Goal: Information Seeking & Learning: Learn about a topic

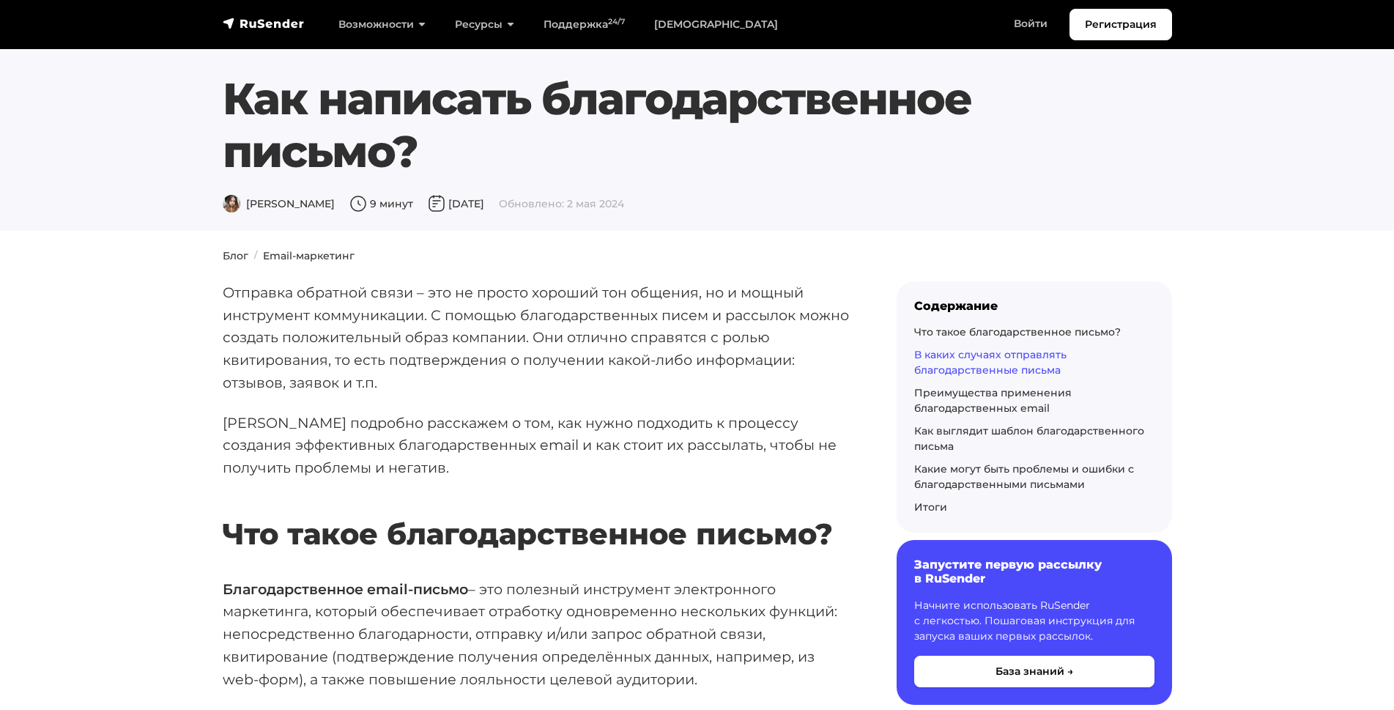
click at [945, 348] on link "В каких случаях отправлять благодарственные письма" at bounding box center [990, 362] width 152 height 29
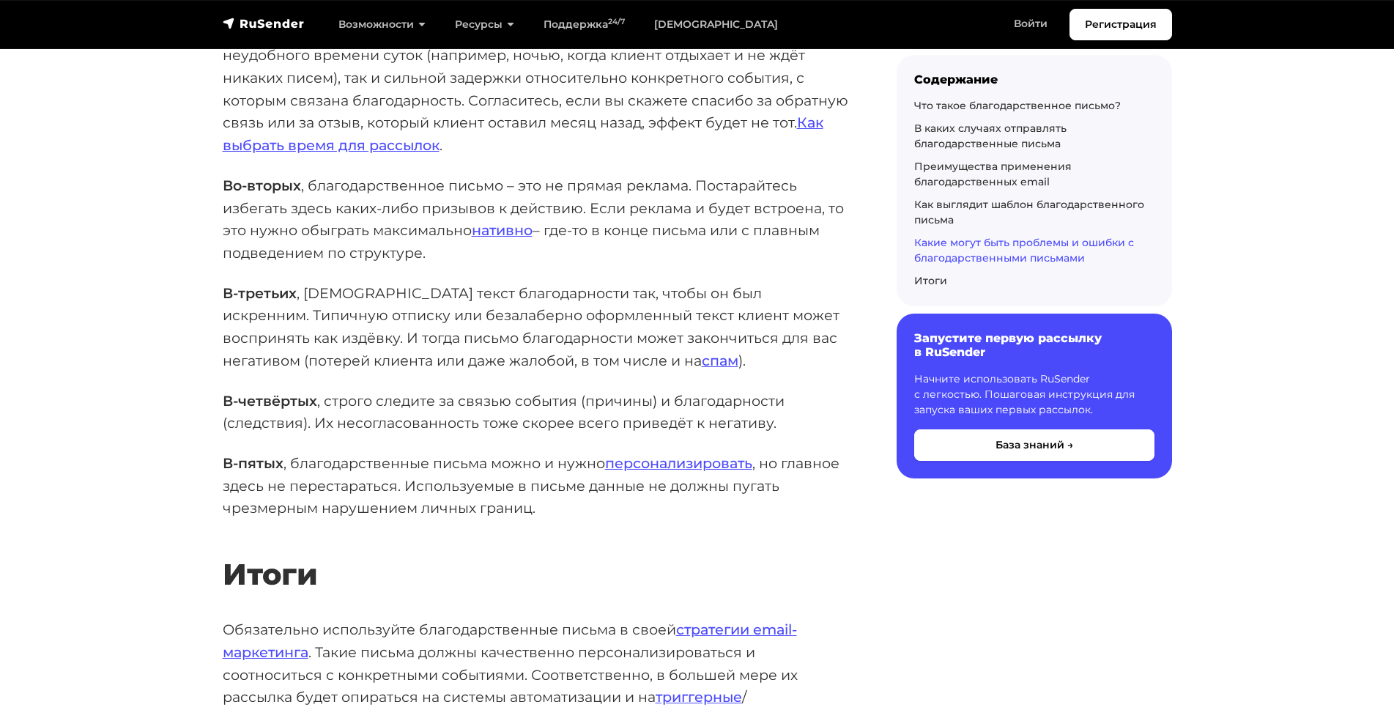
scroll to position [8627, 0]
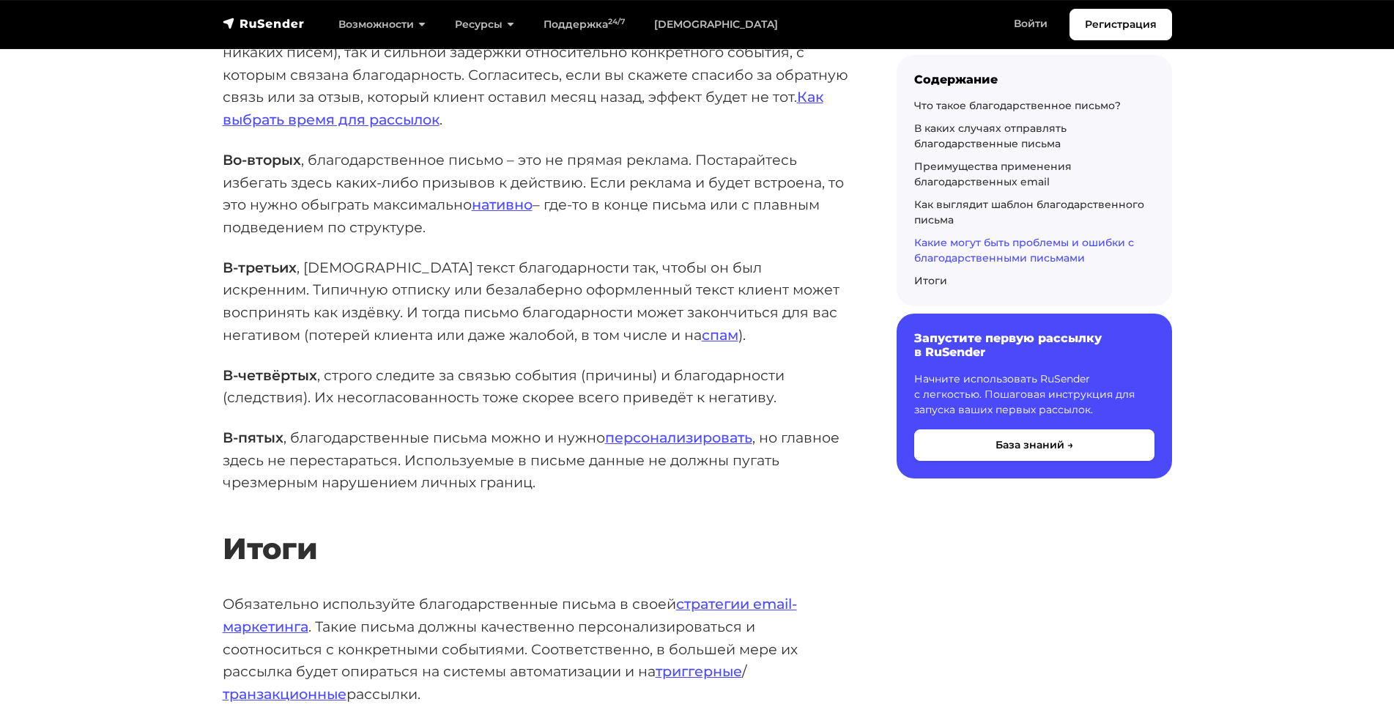
click at [335, 593] on p "Обязательно используйте благодарственные письма в своей стратегии email-маркети…" at bounding box center [536, 649] width 627 height 113
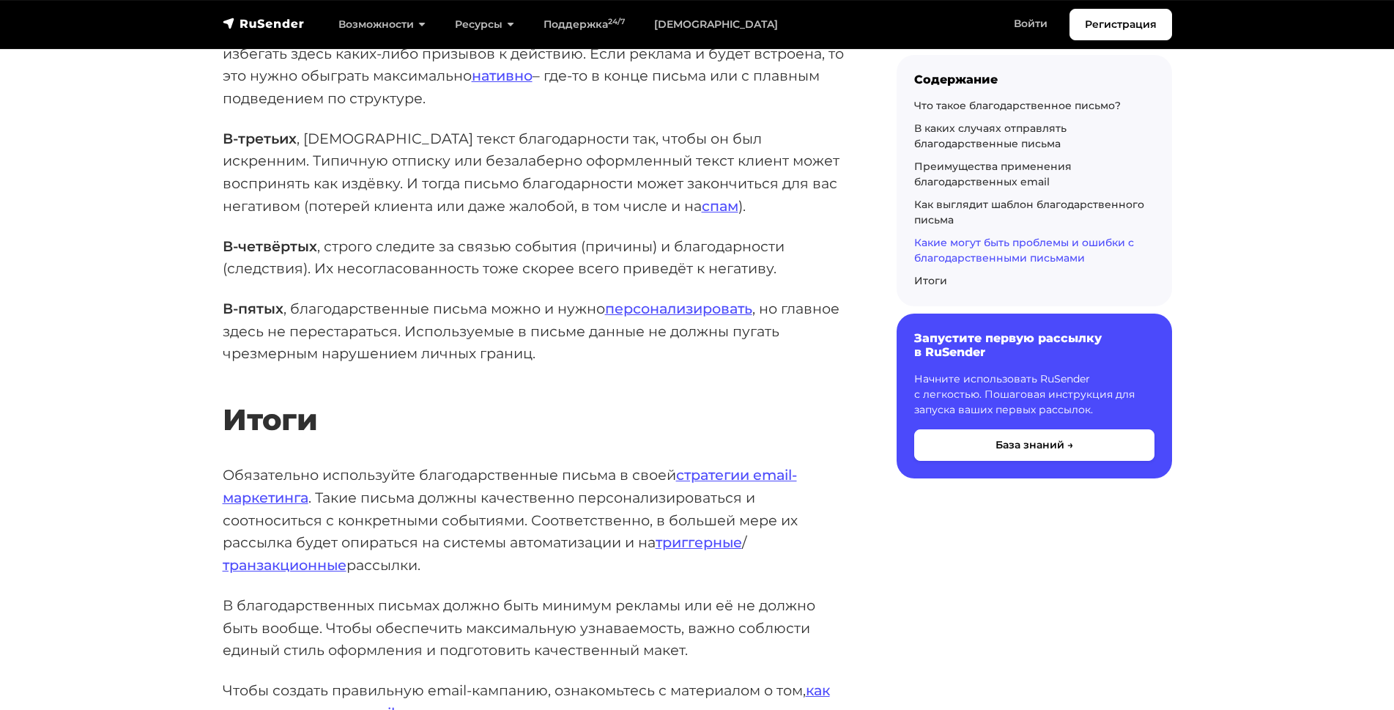
scroll to position [8768, 0]
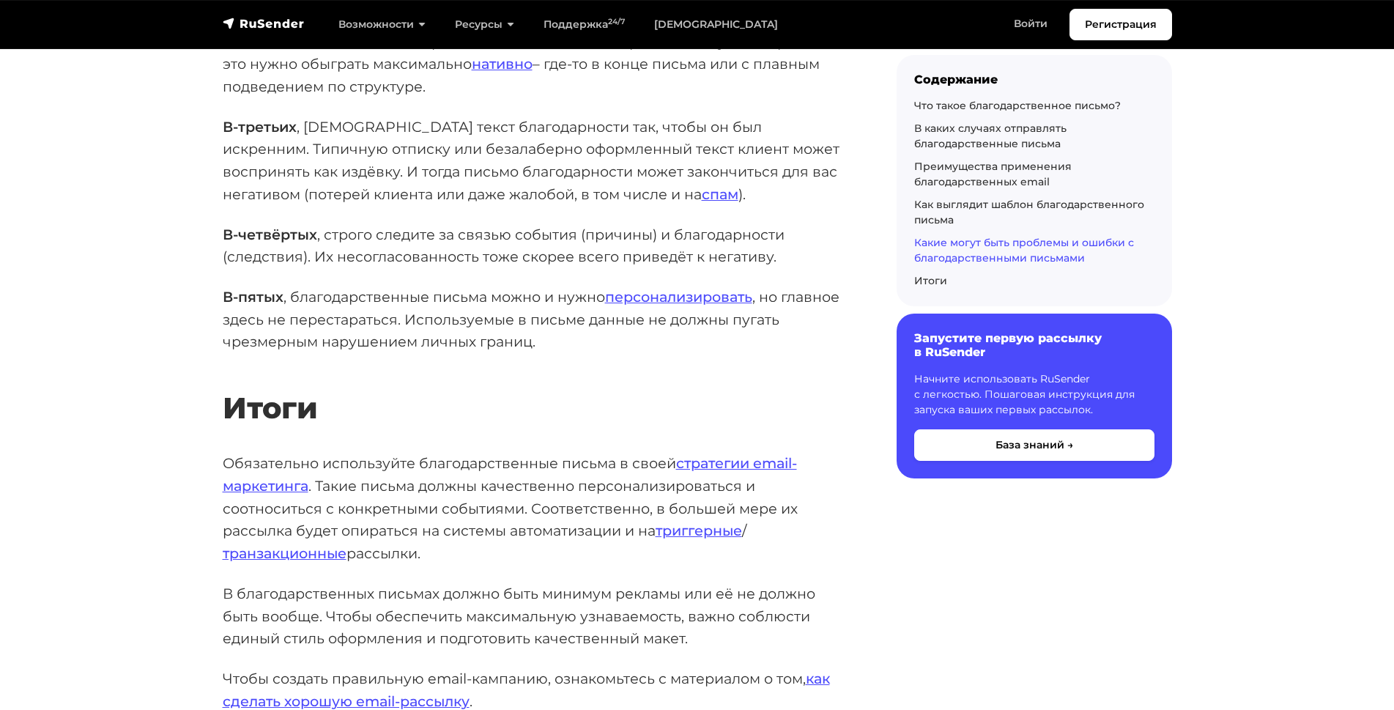
click at [369, 452] on p "Обязательно используйте благодарственные письма в своей стратегии email-маркети…" at bounding box center [536, 508] width 627 height 113
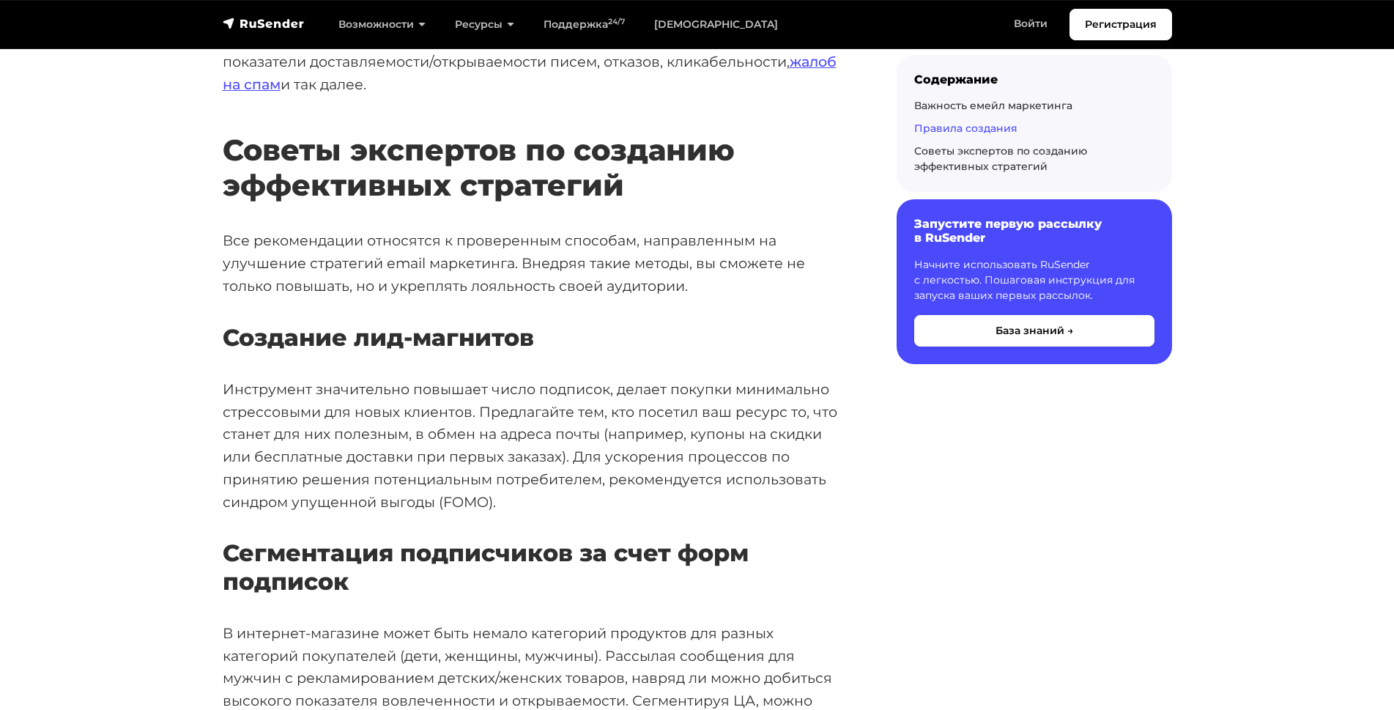
scroll to position [3976, 0]
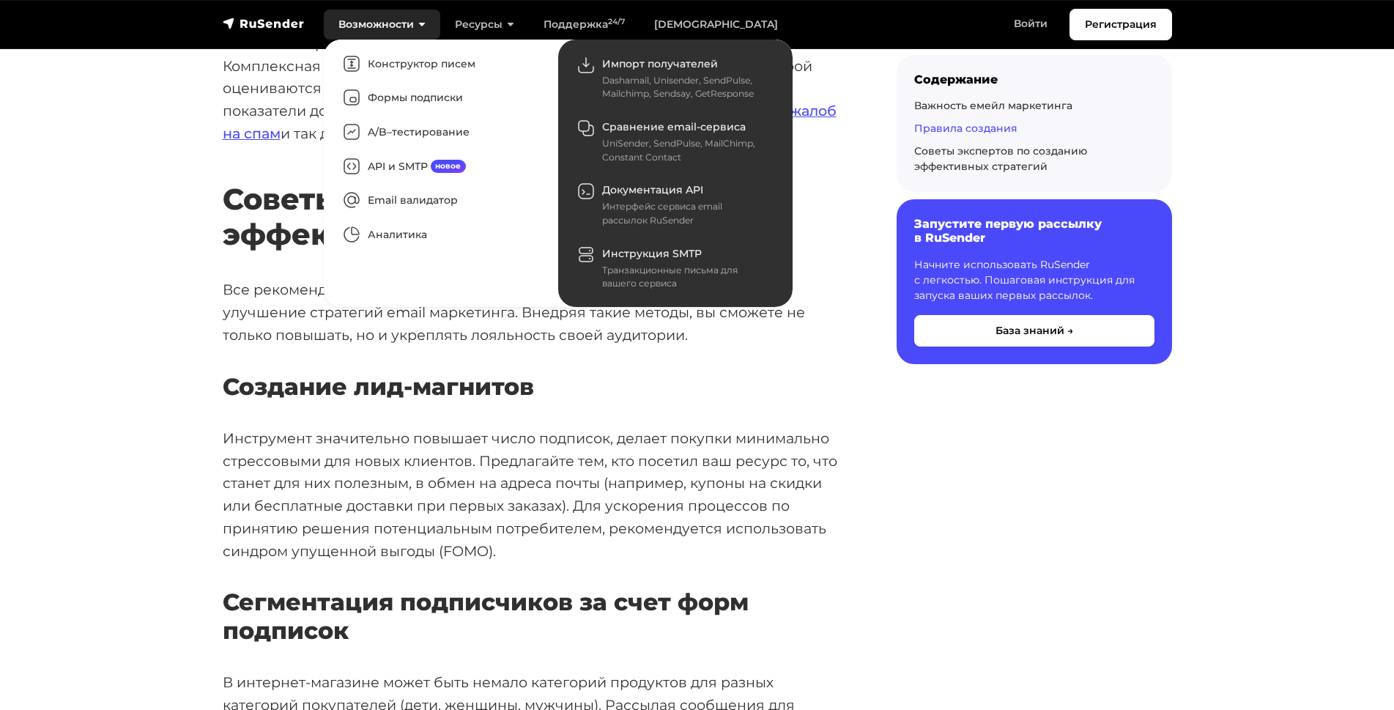
click at [326, 55] on ul "Конструктор писем Формы подписки A/B–тестирование API и SMTP новое Email валида…" at bounding box center [441, 173] width 234 height 267
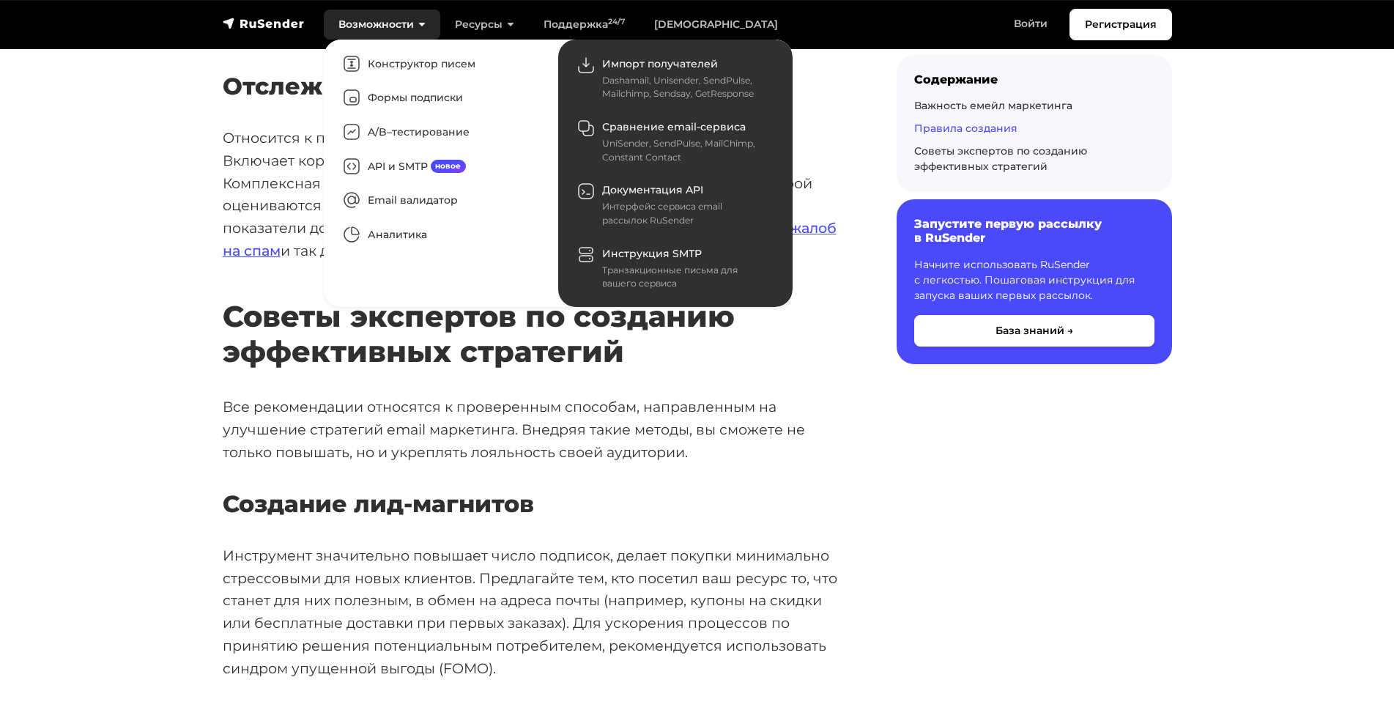
scroll to position [3835, 0]
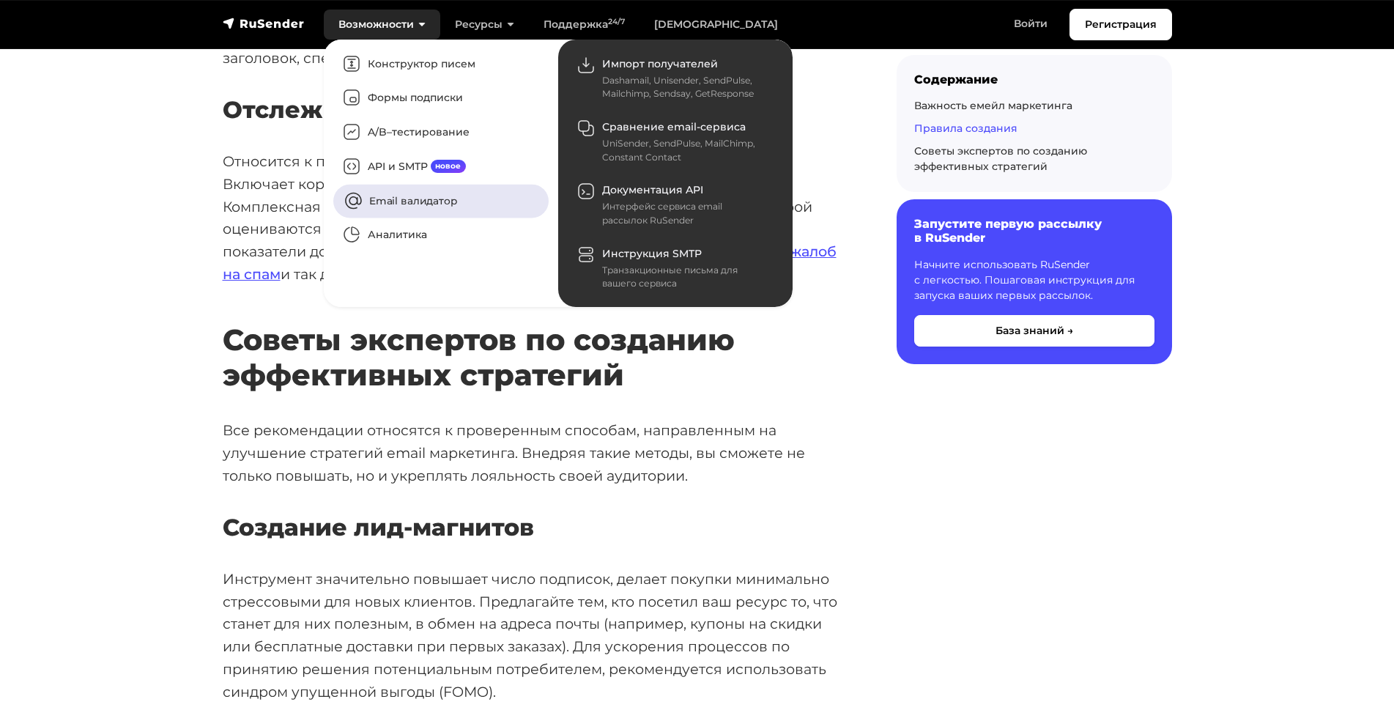
click at [362, 196] on link "Email валидатор" at bounding box center [440, 201] width 215 height 34
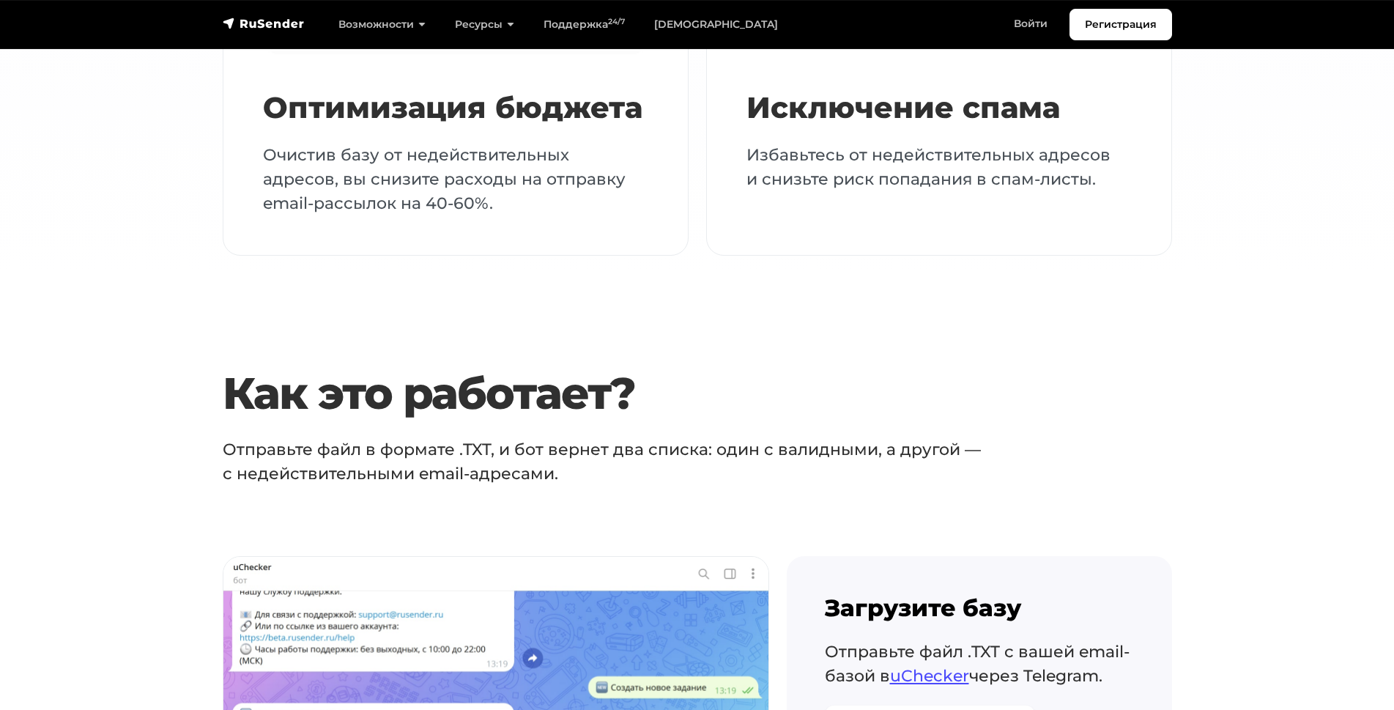
scroll to position [2403, 0]
